Goal: Find specific page/section: Find specific page/section

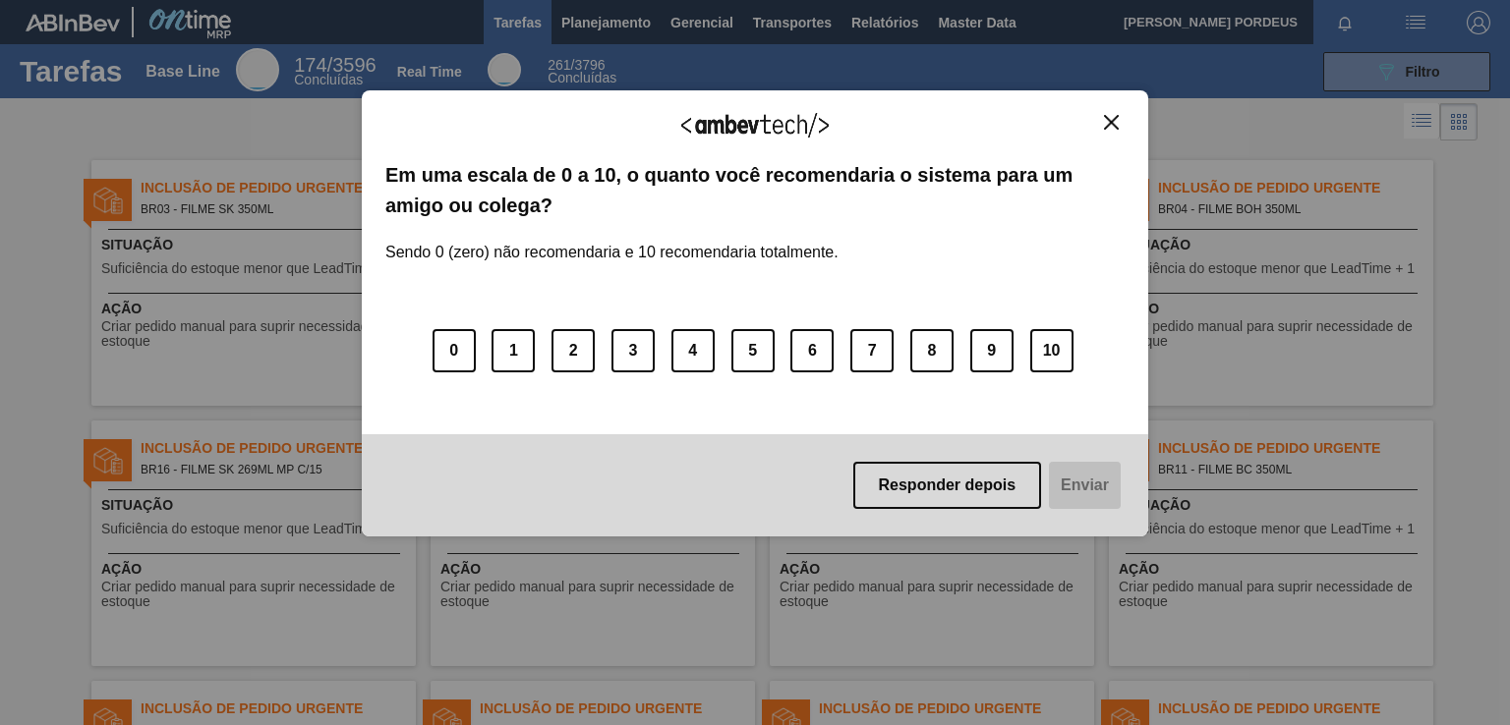
click at [1112, 124] on img "Close" at bounding box center [1111, 122] width 15 height 15
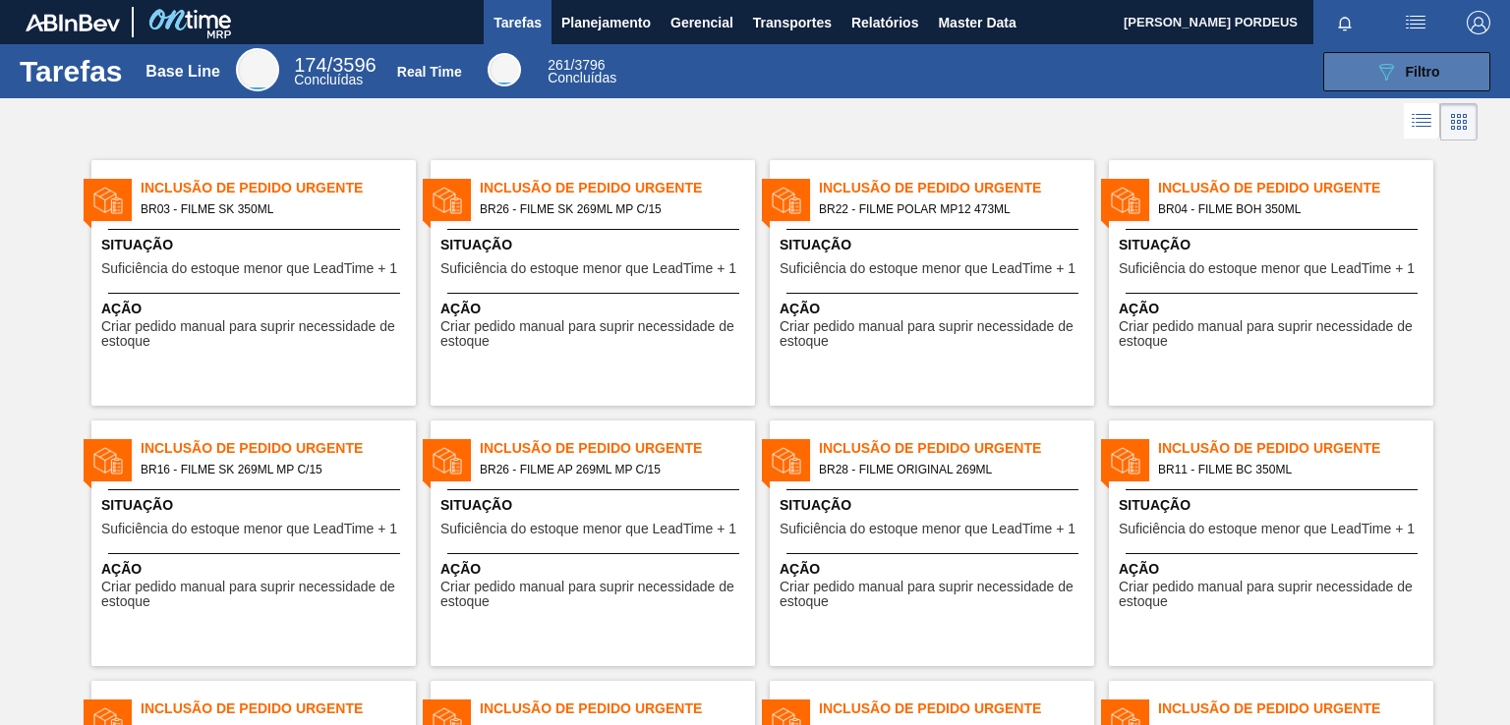
click at [1435, 64] on span "Filtro" at bounding box center [1422, 72] width 34 height 16
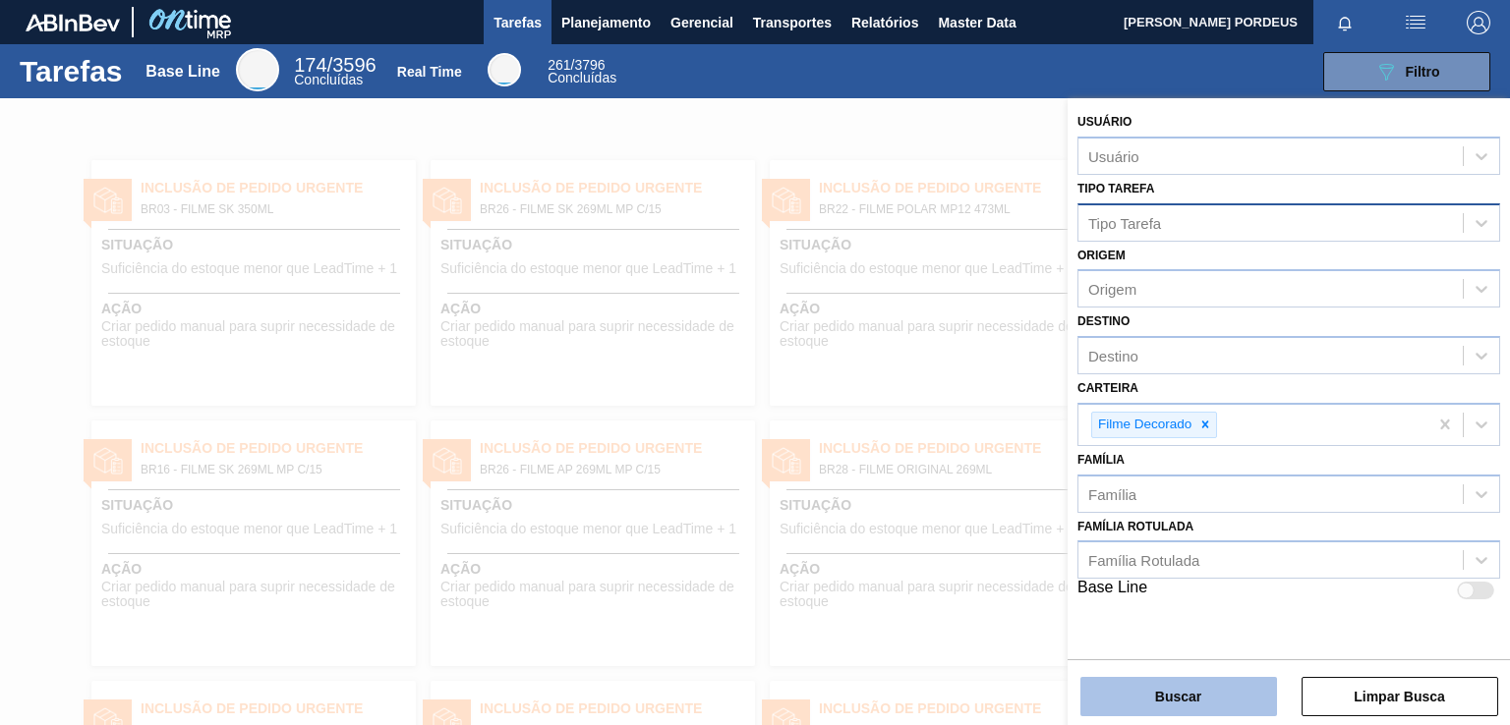
click at [1166, 709] on button "Buscar" at bounding box center [1178, 696] width 197 height 39
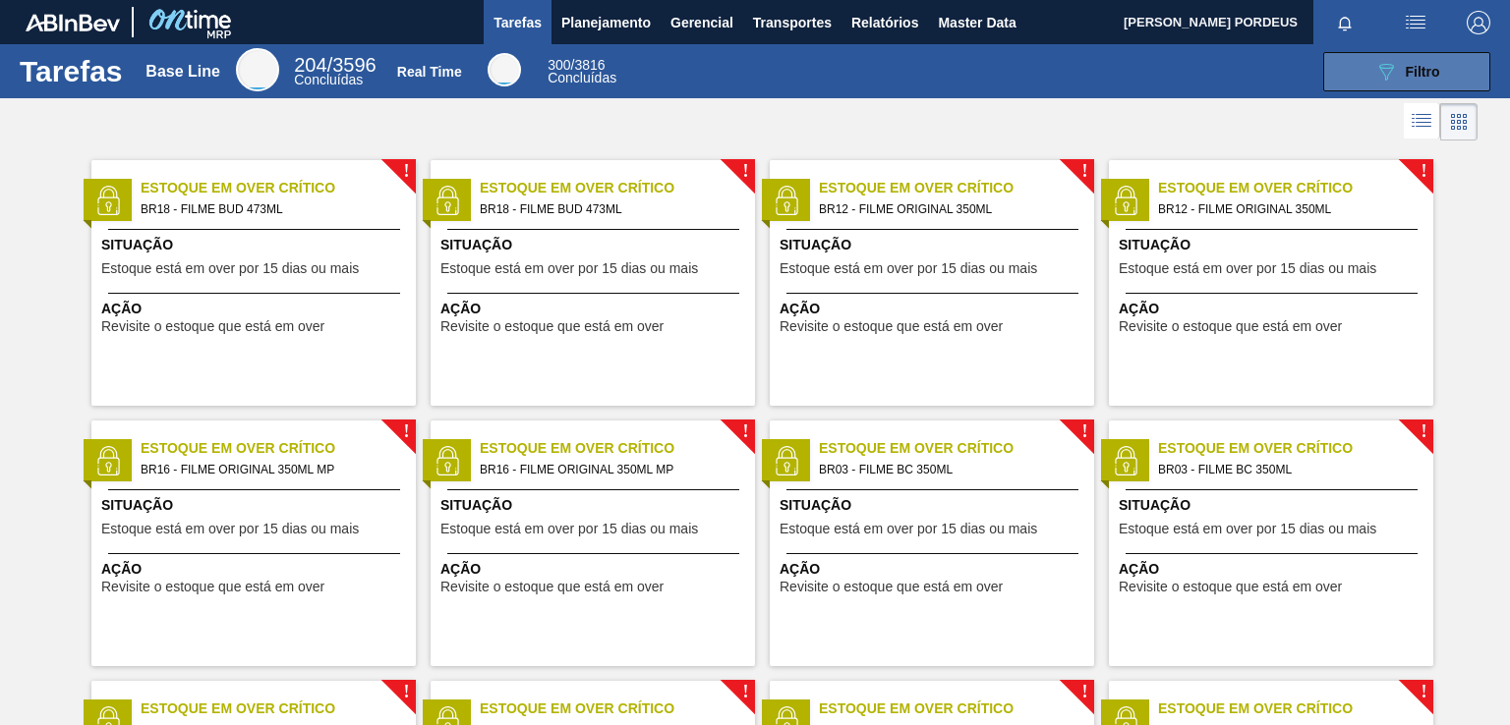
click at [1415, 52] on button "089F7B8B-B2A5-4AFE-B5C0-19BA573D28AC Filtro" at bounding box center [1406, 71] width 167 height 39
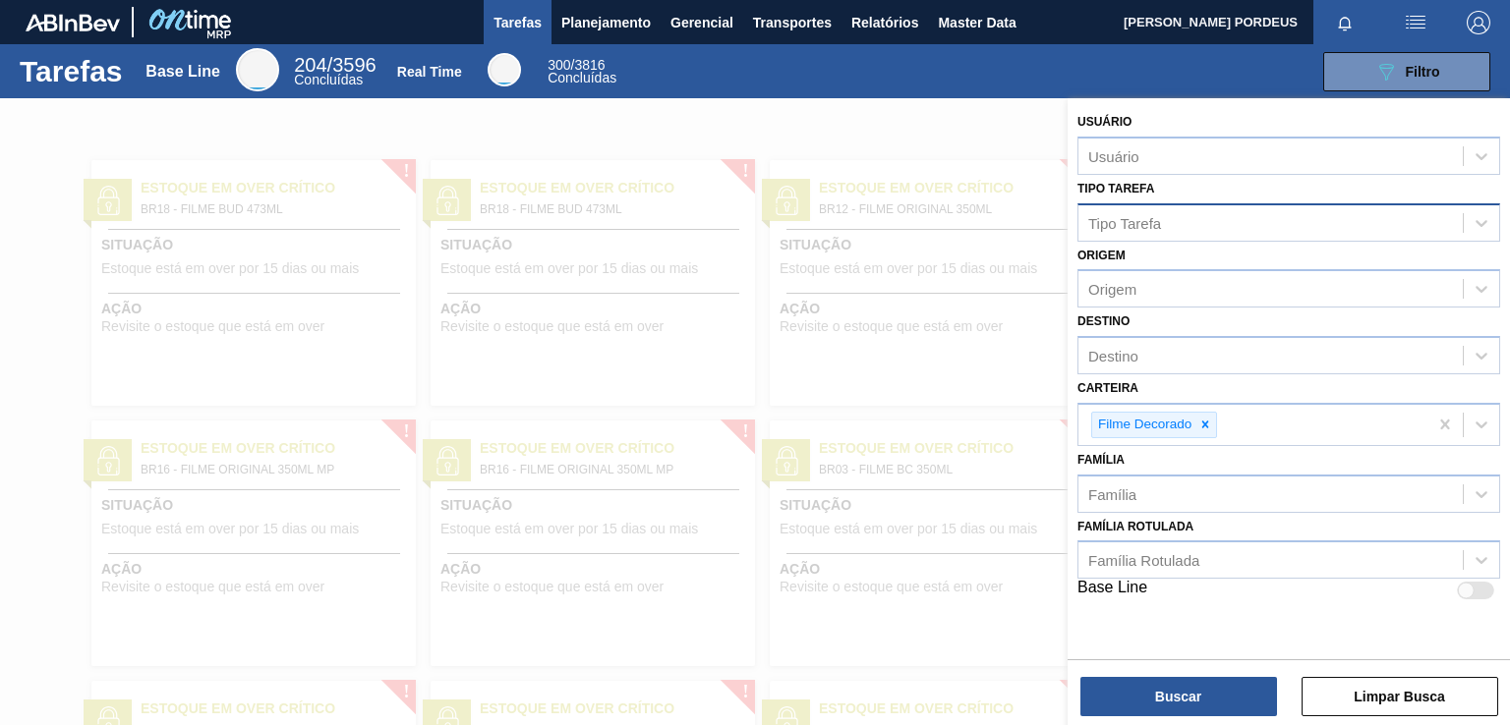
click at [1254, 218] on div "Tipo Tarefa" at bounding box center [1270, 222] width 384 height 29
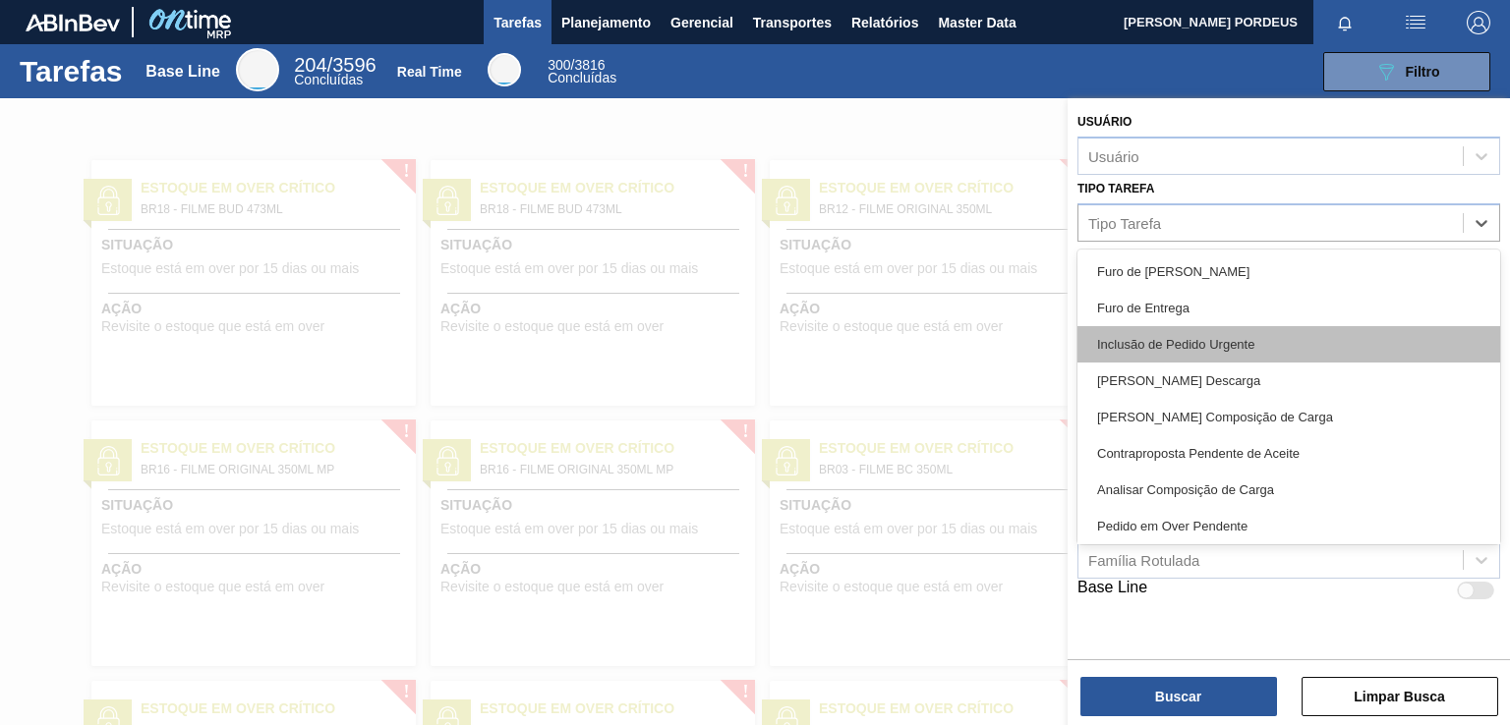
click at [1203, 352] on div "Inclusão de Pedido Urgente" at bounding box center [1288, 344] width 423 height 36
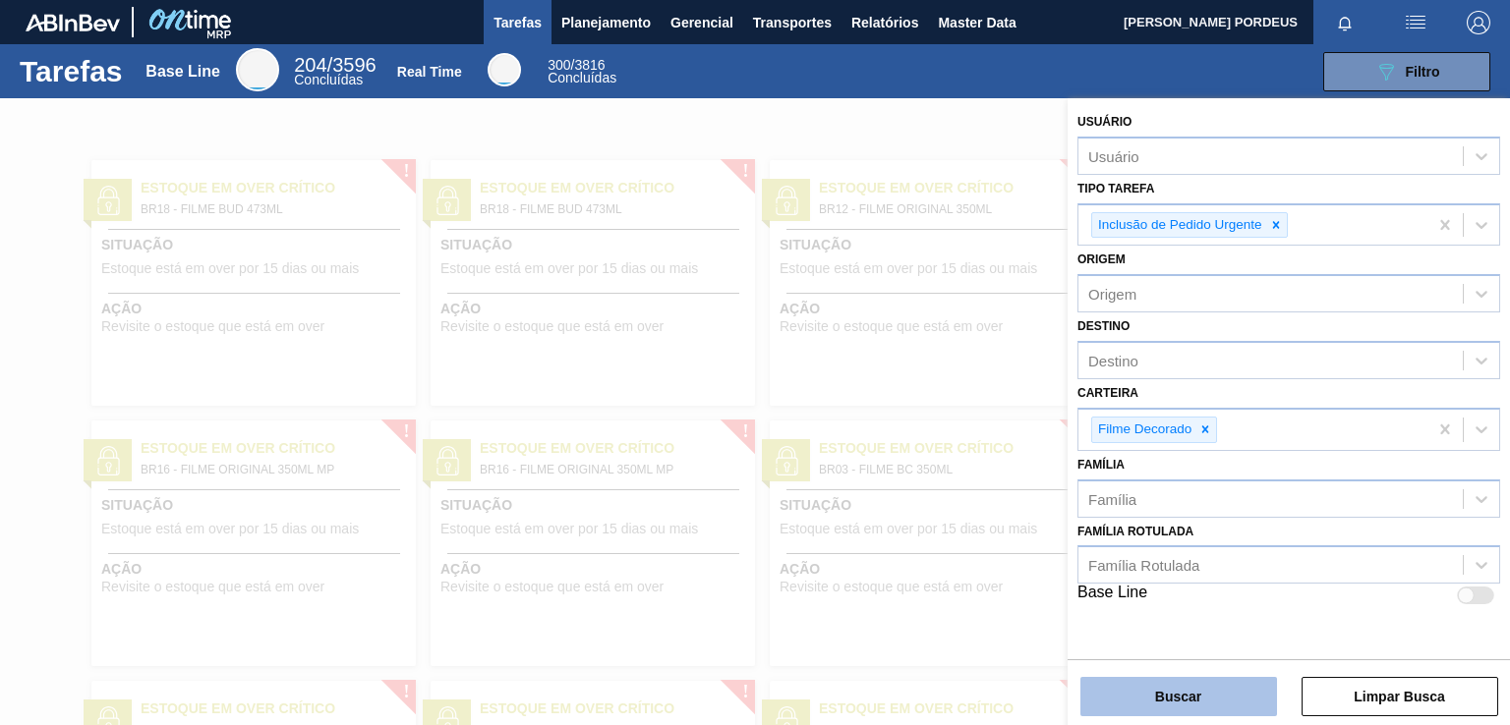
click at [1203, 694] on button "Buscar" at bounding box center [1178, 696] width 197 height 39
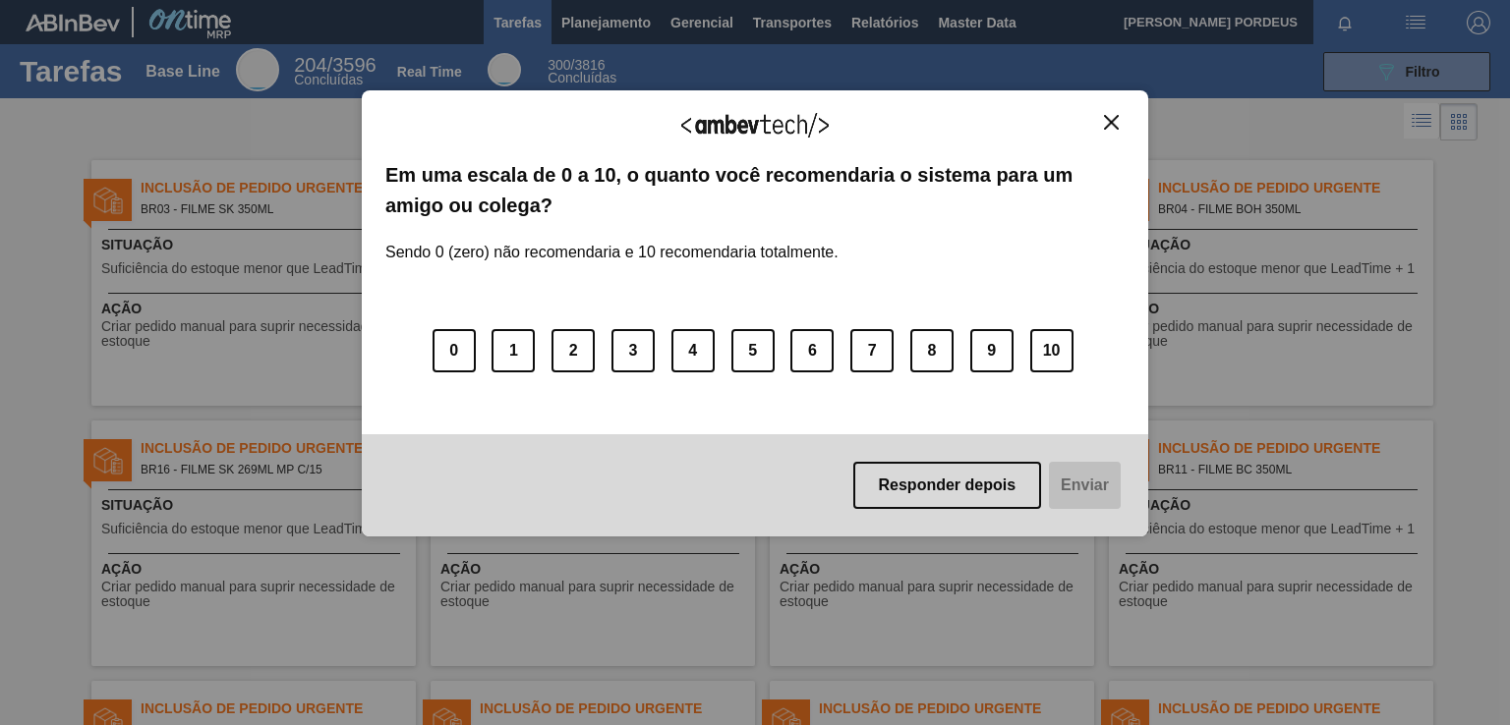
click at [1117, 127] on img "Close" at bounding box center [1111, 122] width 15 height 15
